Goal: Check status: Check status

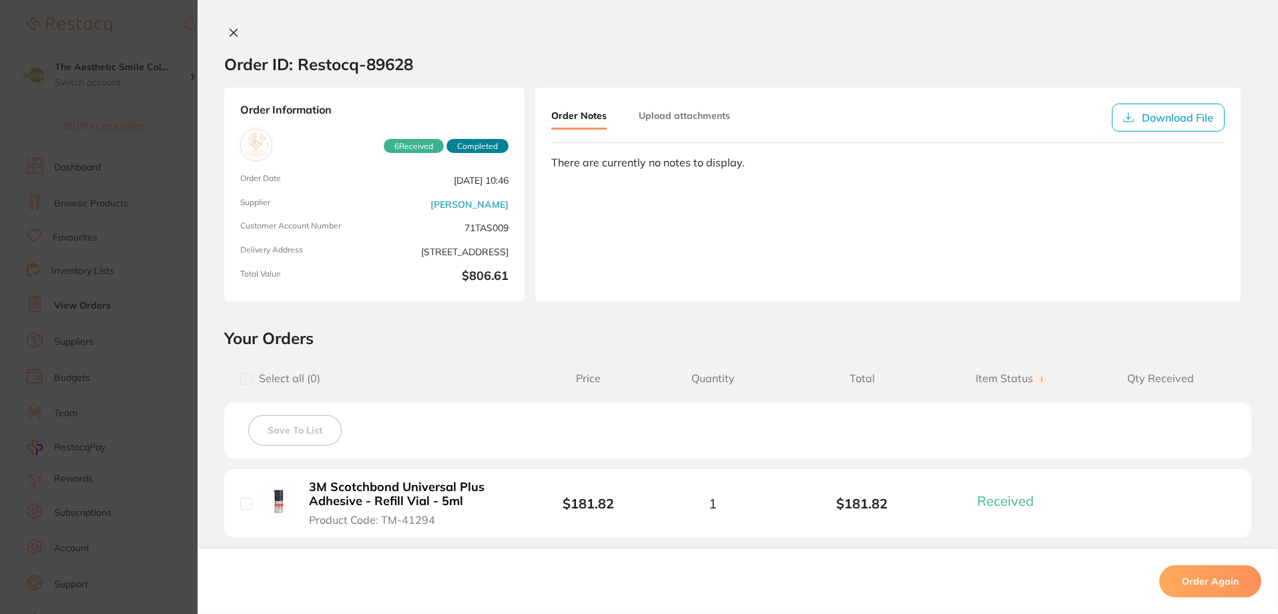
click at [230, 30] on icon at bounding box center [233, 32] width 11 height 11
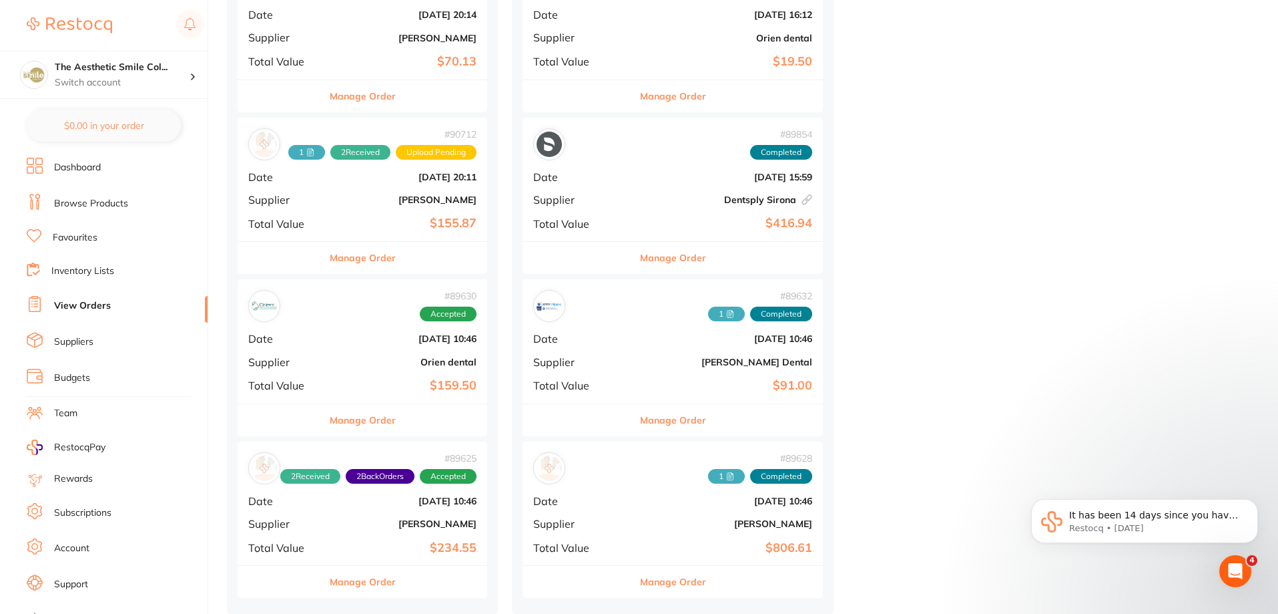
click at [374, 580] on button "Manage Order" at bounding box center [363, 581] width 66 height 32
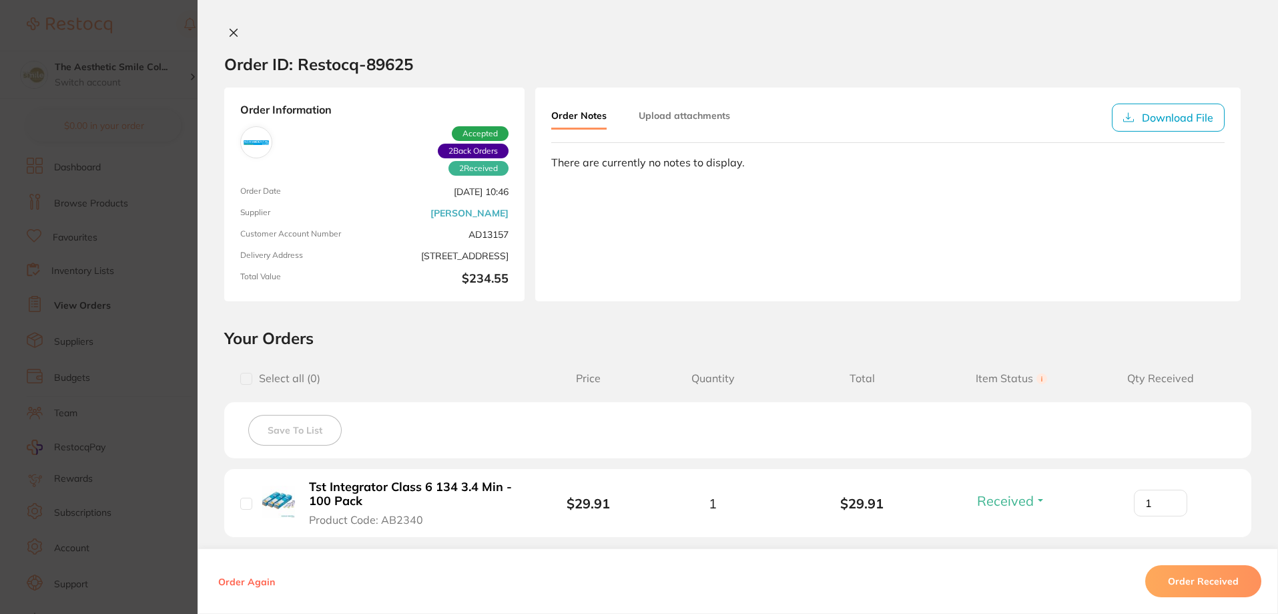
click at [224, 24] on div "Order ID: Restocq- 89625 Order Information 2 Received 2 Back Orders Accepted Or…" at bounding box center [738, 307] width 1081 height 614
click at [228, 31] on icon at bounding box center [233, 32] width 11 height 11
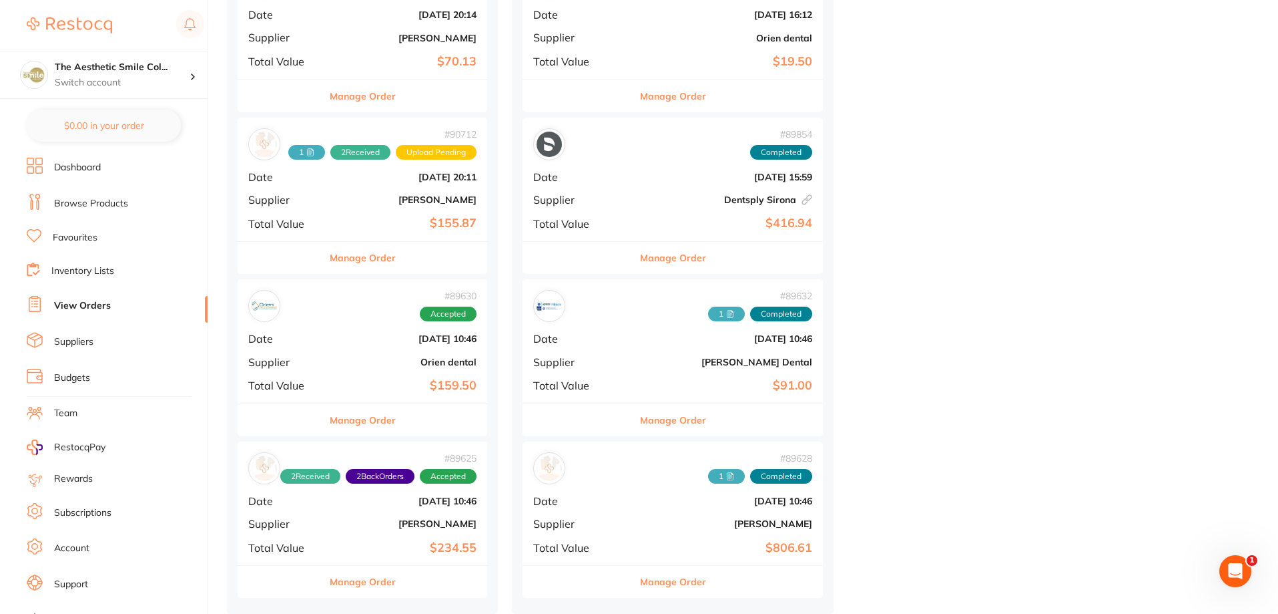
click at [383, 423] on button "Manage Order" at bounding box center [363, 420] width 66 height 32
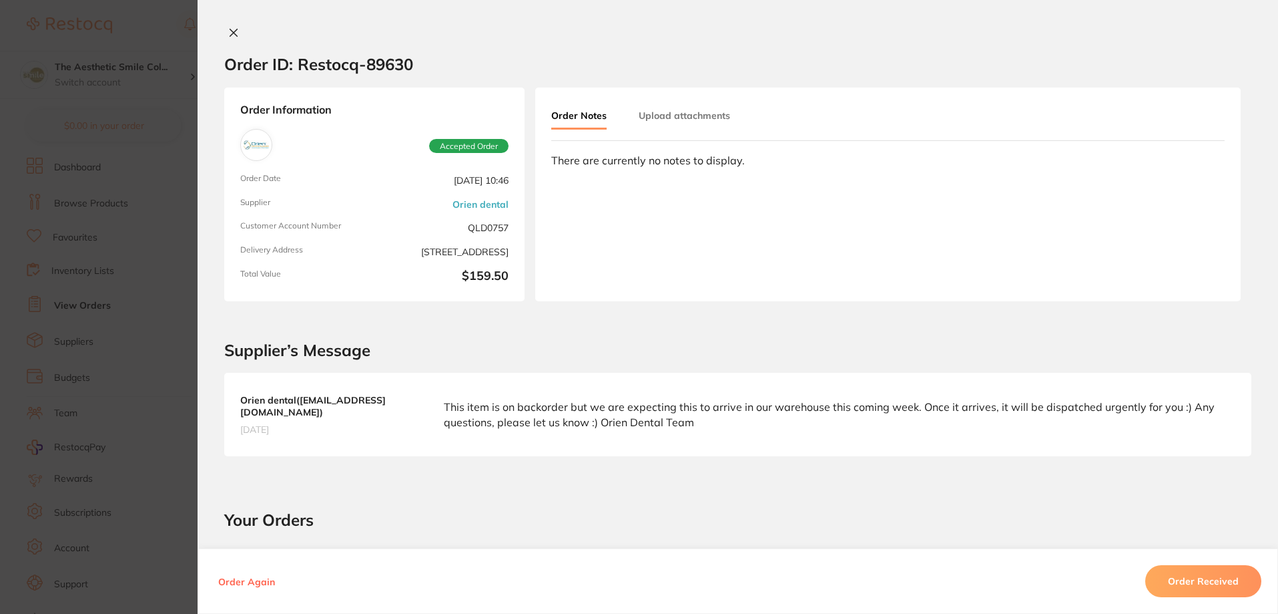
click at [234, 27] on icon at bounding box center [233, 32] width 11 height 11
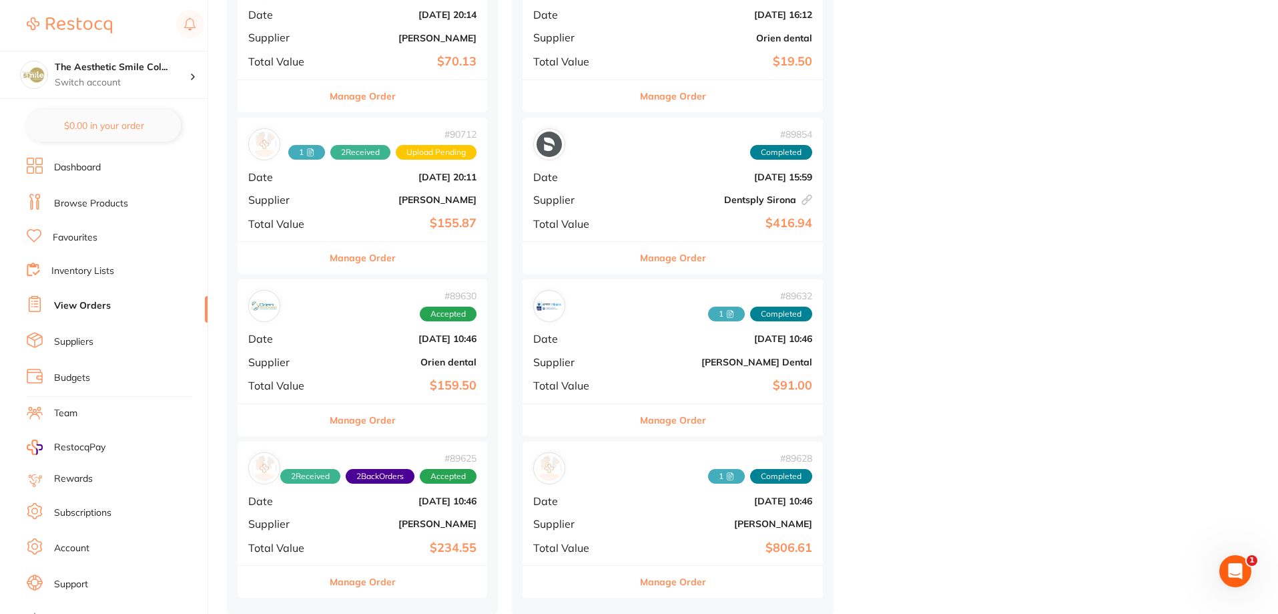
click at [365, 252] on button "Manage Order" at bounding box center [363, 258] width 66 height 32
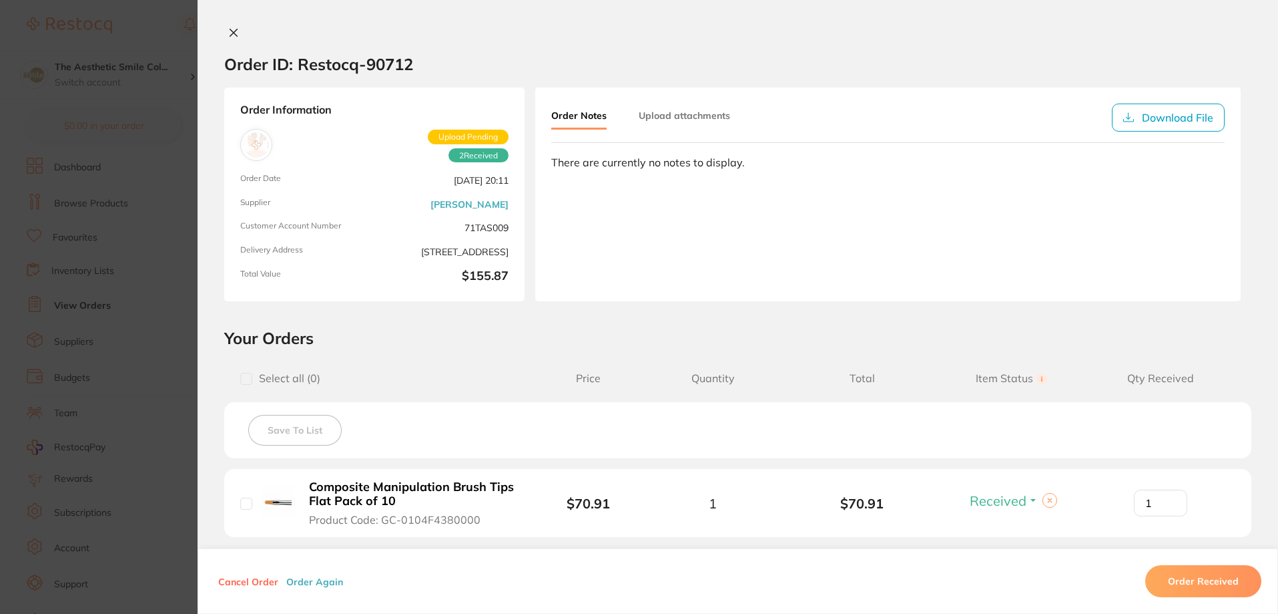
click at [690, 116] on button "Upload attachments" at bounding box center [684, 115] width 91 height 24
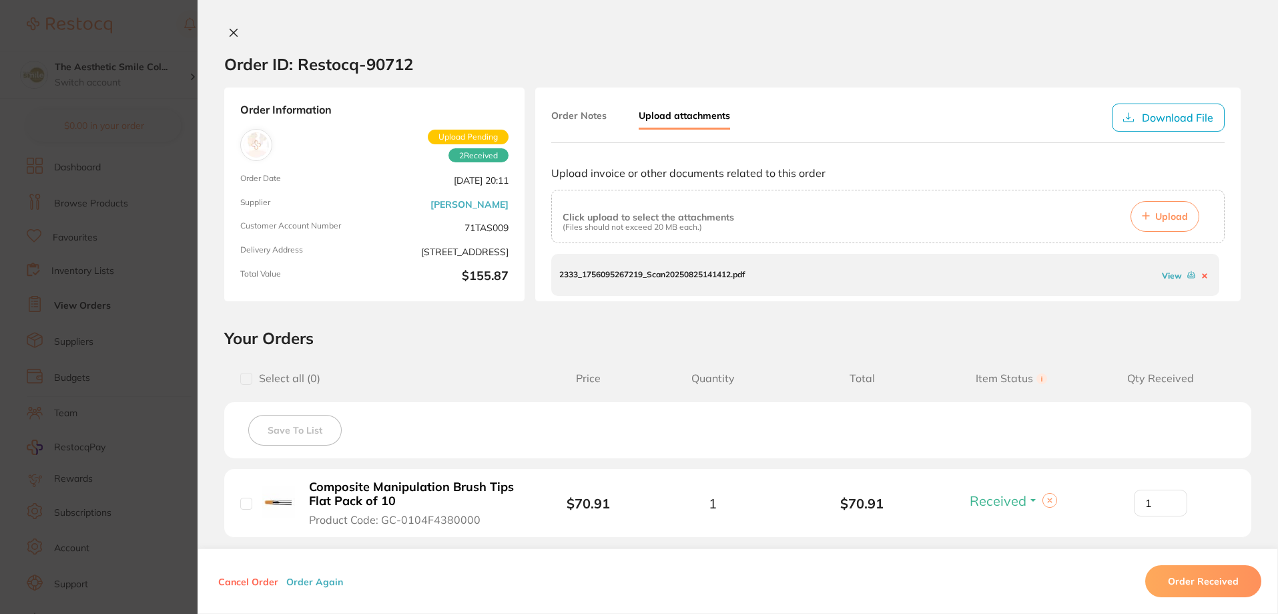
click at [464, 134] on span "Upload Pending" at bounding box center [468, 137] width 81 height 15
click at [563, 115] on button "Order Notes" at bounding box center [578, 115] width 55 height 24
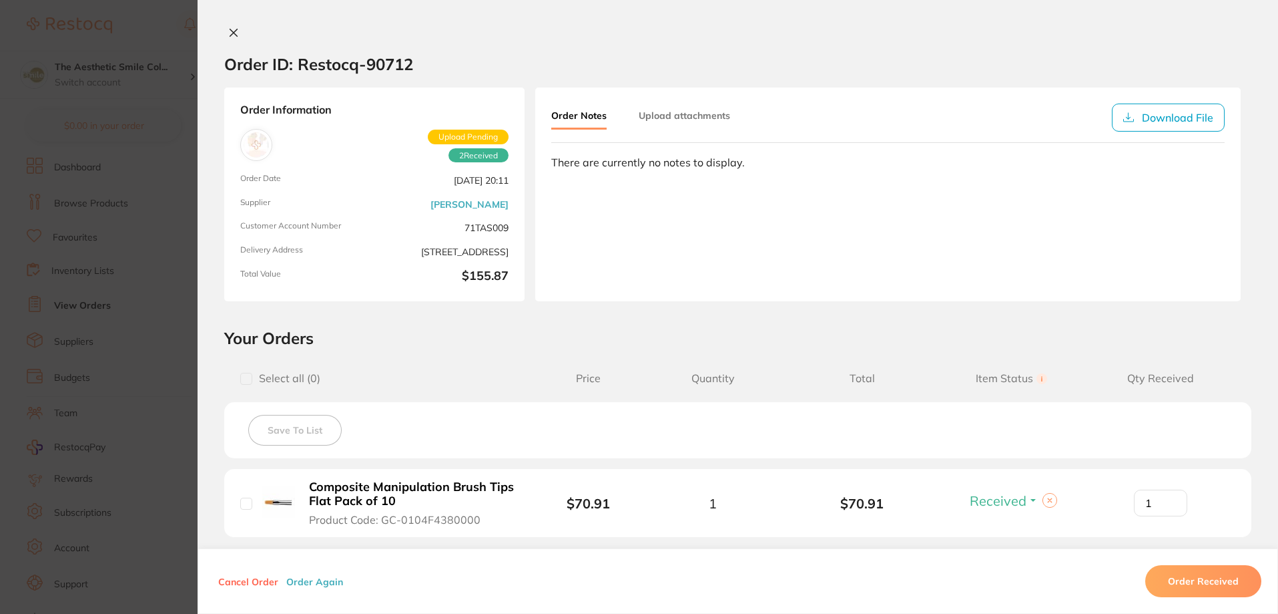
click at [236, 34] on button at bounding box center [233, 34] width 19 height 14
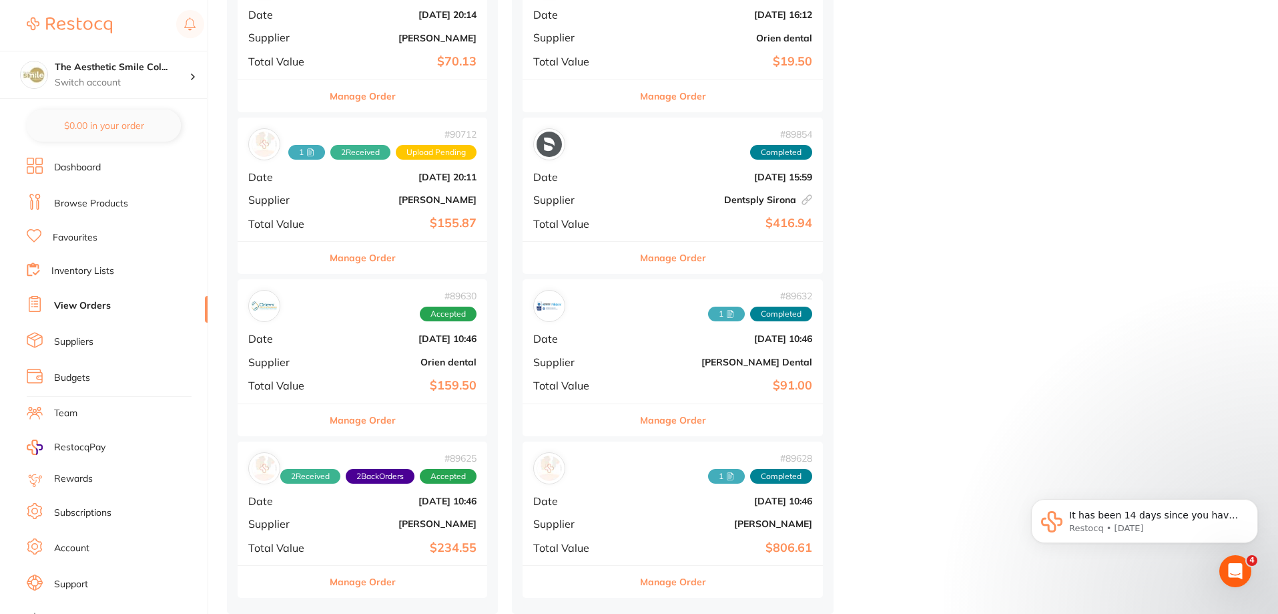
scroll to position [654, 0]
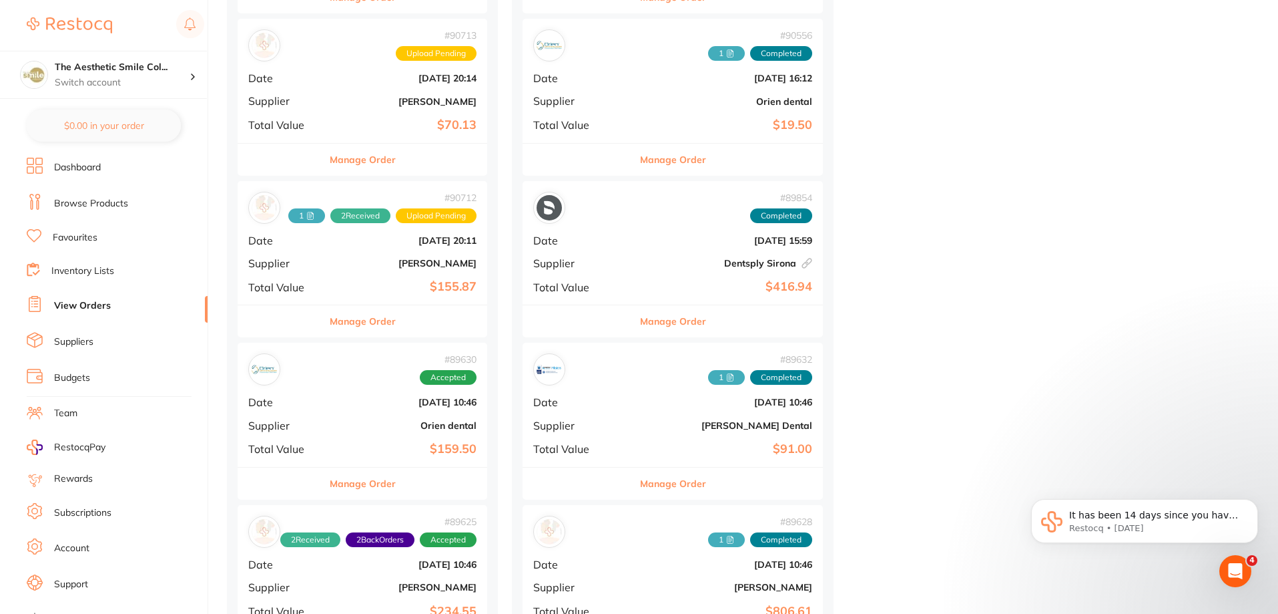
click at [375, 158] on button "Manage Order" at bounding box center [363, 160] width 66 height 32
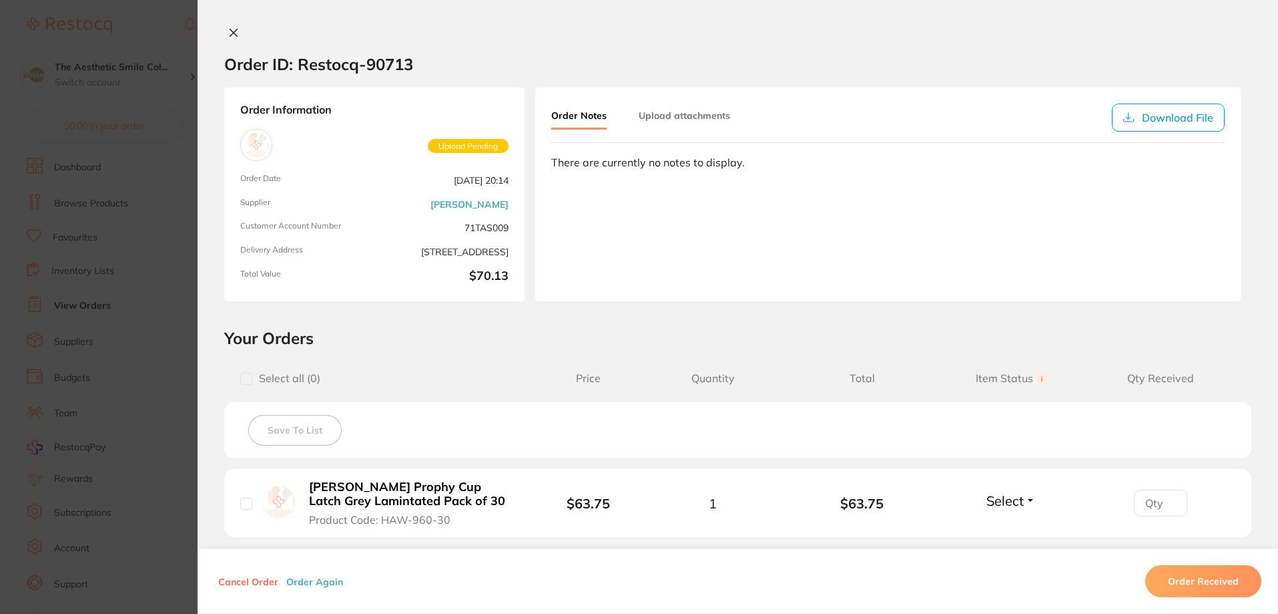
click at [232, 23] on div "Order ID: Restocq- 90713 Order Information Upload Pending Order Date [DATE] 20:…" at bounding box center [738, 307] width 1081 height 614
click at [231, 27] on button at bounding box center [233, 34] width 19 height 14
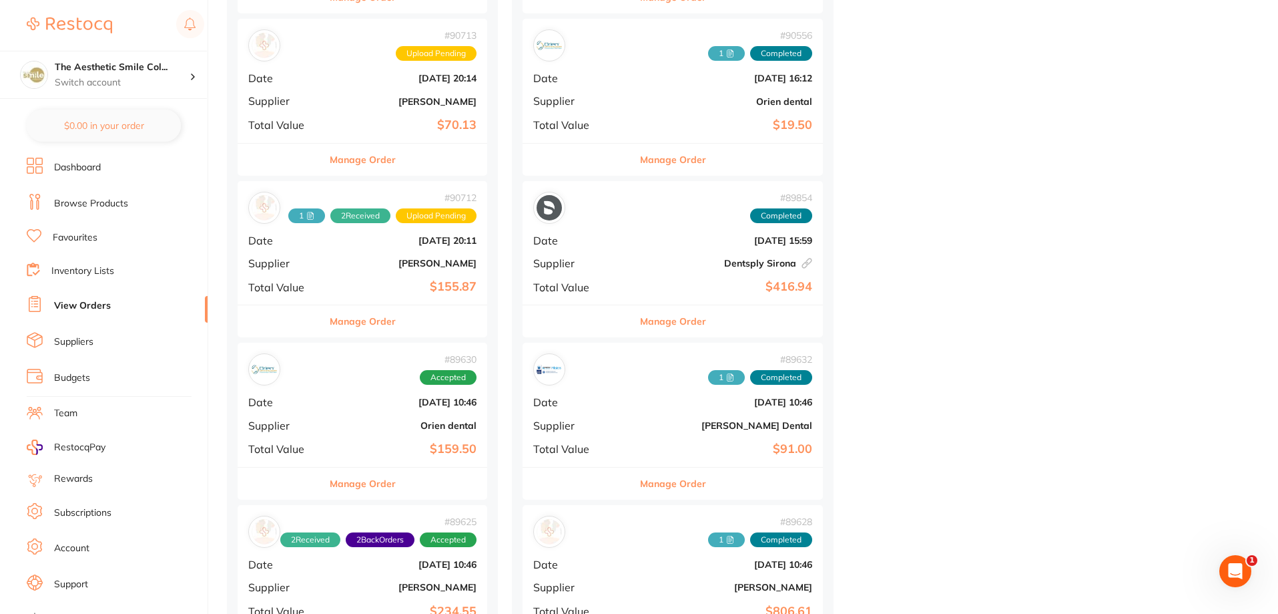
click at [453, 227] on div "# 90712 1 2 Received Upload Pending Date [DATE] 20:11 Supplier [PERSON_NAME] To…" at bounding box center [363, 243] width 250 height 124
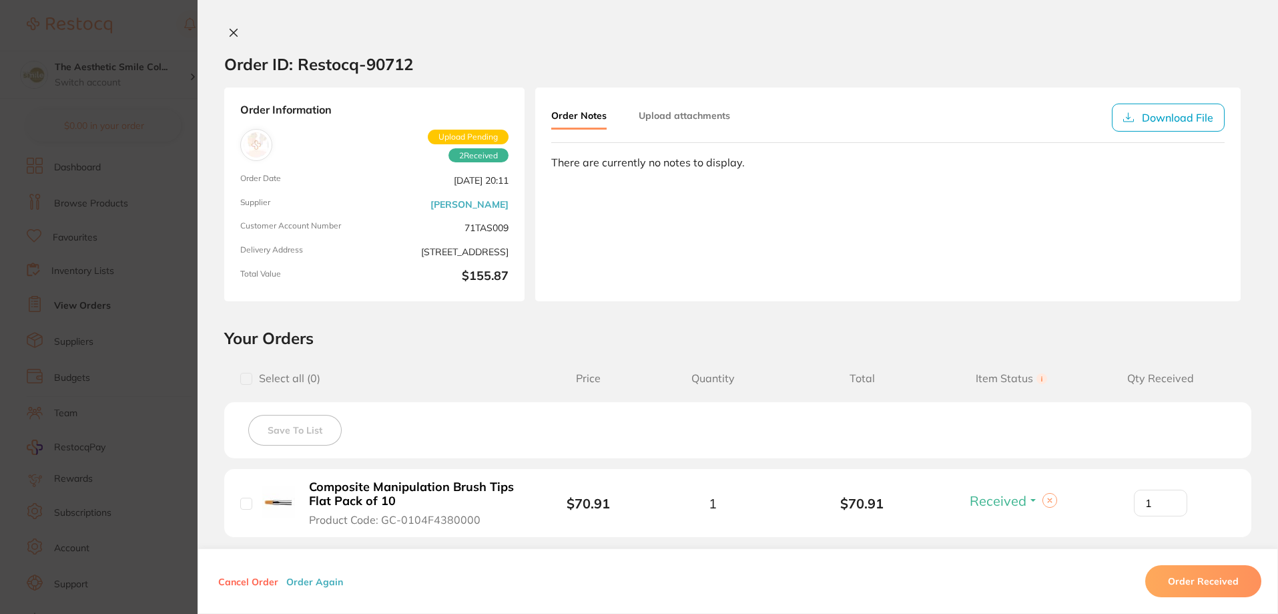
click at [461, 133] on span "Upload Pending" at bounding box center [468, 137] width 81 height 15
click at [226, 25] on div "Order ID: Restocq- 90712 Order Information 2 Received Upload Pending Order Date…" at bounding box center [738, 307] width 1081 height 614
click at [230, 33] on icon at bounding box center [233, 32] width 7 height 7
